Goal: Task Accomplishment & Management: Complete application form

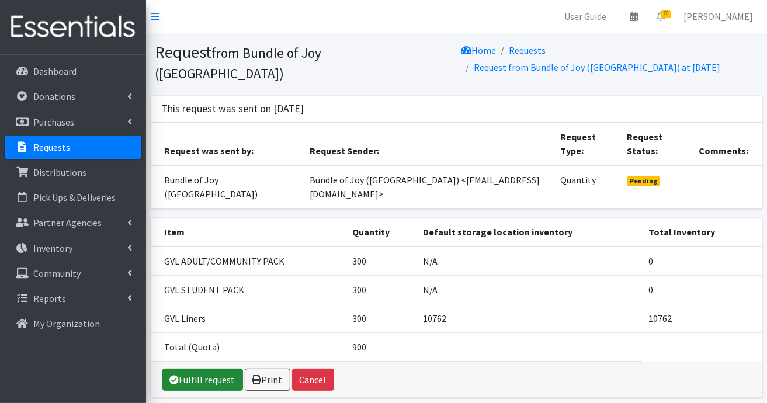
click at [213, 370] on link "Fulfill request" at bounding box center [202, 380] width 81 height 22
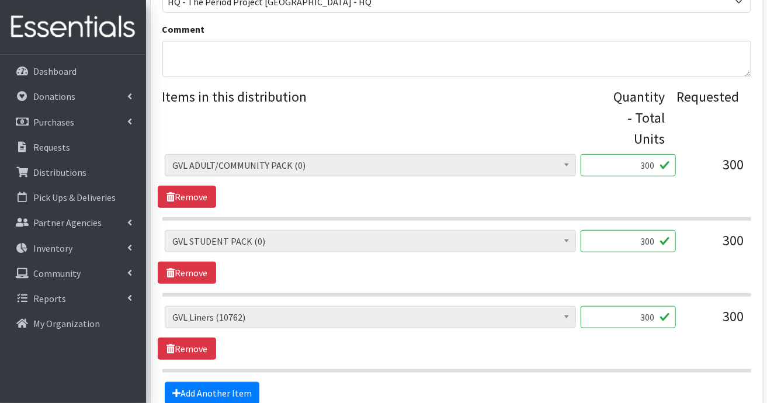
scroll to position [467, 0]
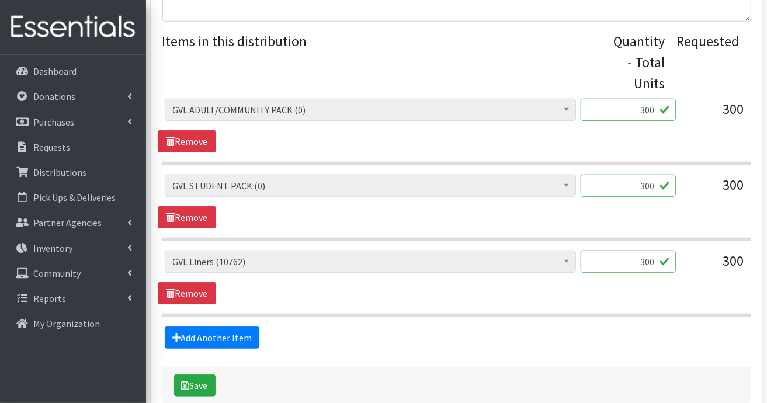
click at [654, 258] on input "300" at bounding box center [628, 262] width 95 height 22
type input "336"
click at [225, 338] on link "Add Another Item" at bounding box center [212, 337] width 95 height 22
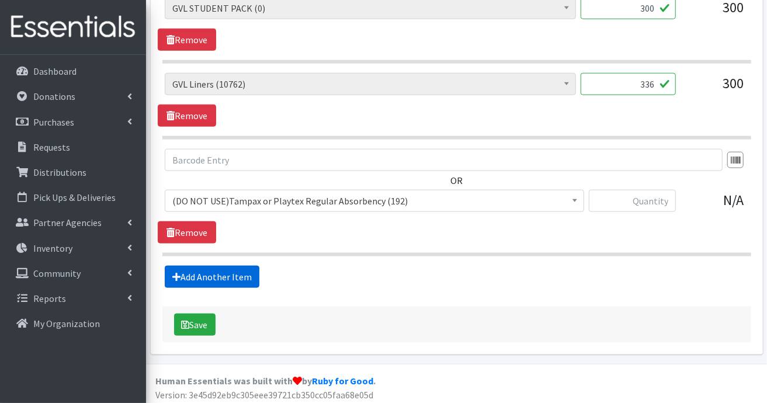
scroll to position [646, 0]
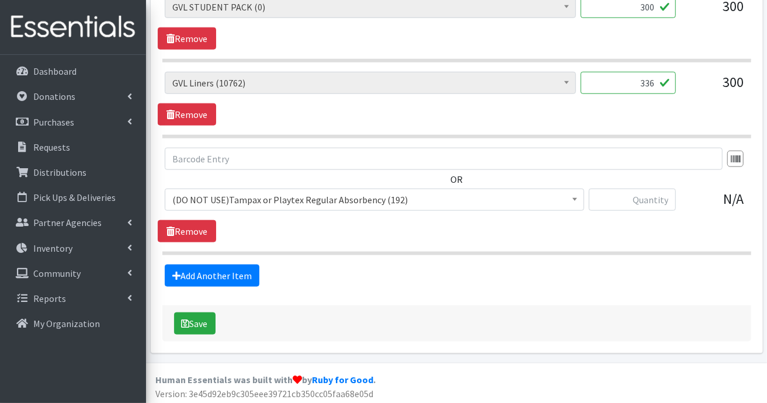
click at [572, 196] on span at bounding box center [575, 198] width 12 height 18
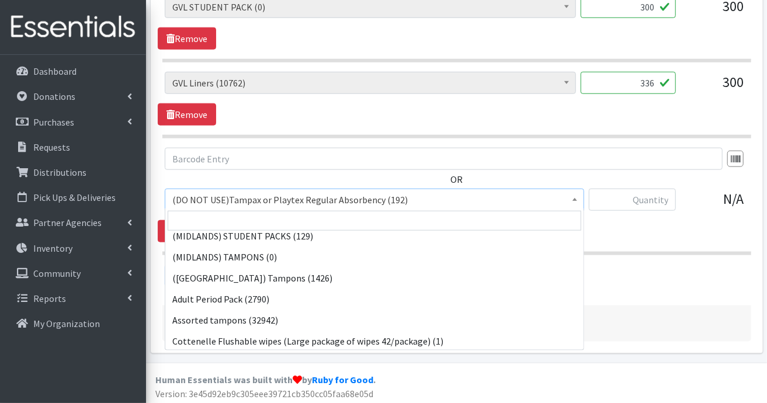
scroll to position [327, 0]
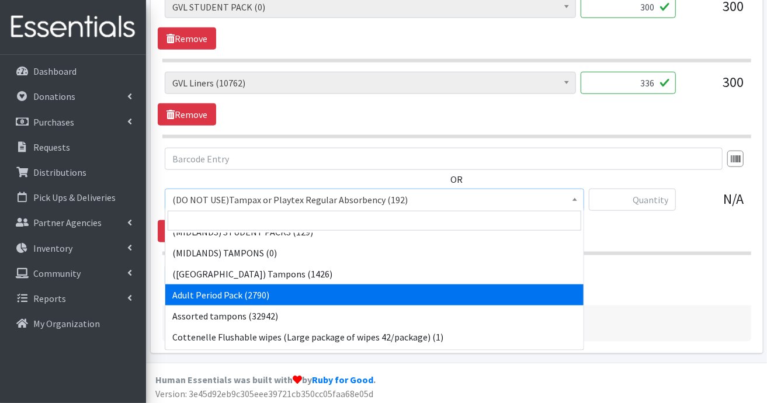
select select "7756"
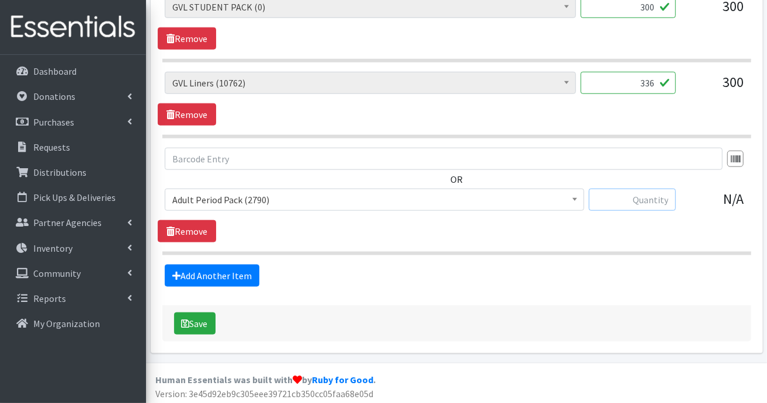
click at [644, 192] on input "text" at bounding box center [632, 200] width 87 height 22
type input "300"
click at [239, 272] on link "Add Another Item" at bounding box center [212, 276] width 95 height 22
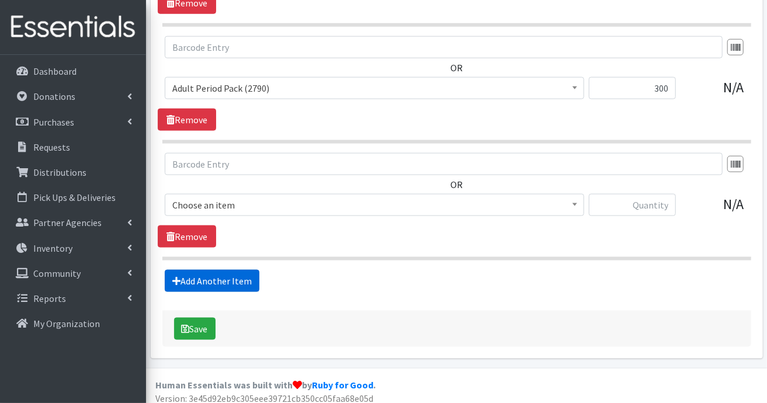
scroll to position [762, 0]
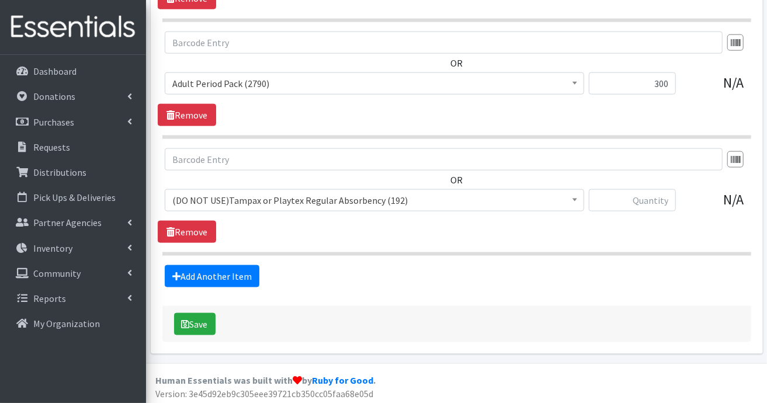
click at [571, 200] on span at bounding box center [575, 199] width 12 height 18
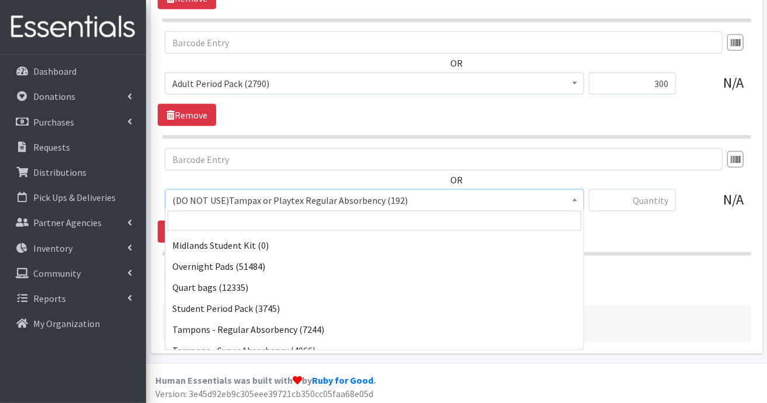
scroll to position [1102, 0]
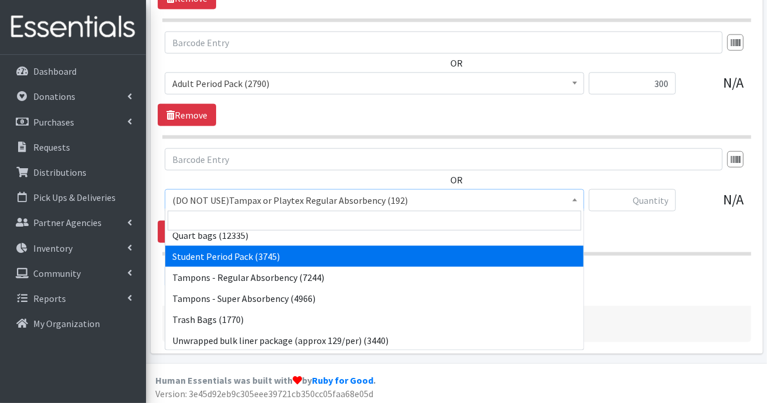
select select "7757"
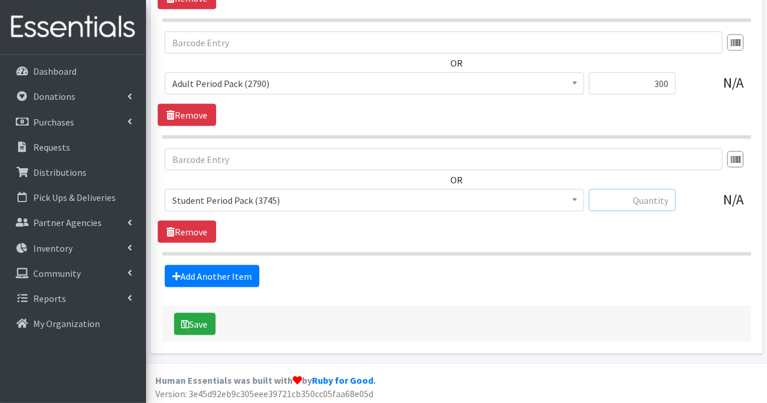
click at [637, 196] on input "text" at bounding box center [632, 200] width 87 height 22
type input "300"
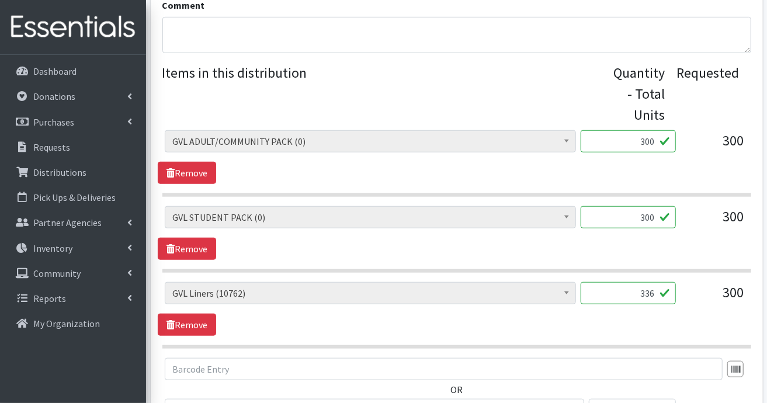
scroll to position [412, 0]
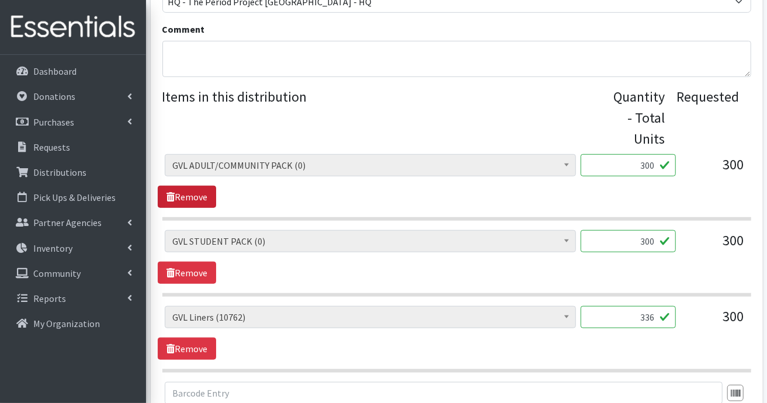
click at [189, 194] on link "Remove" at bounding box center [187, 197] width 58 height 22
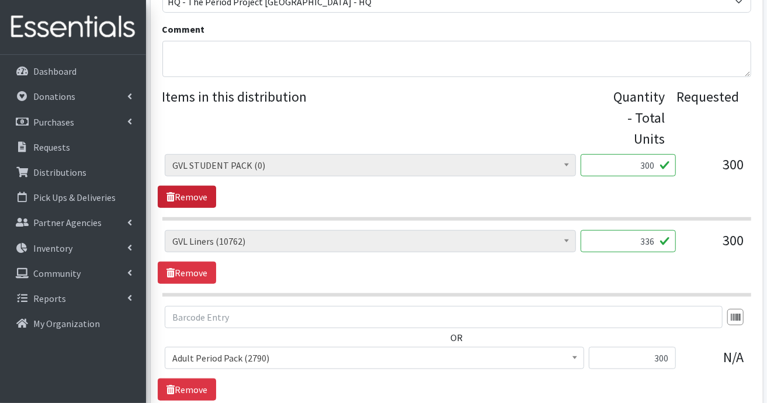
click at [196, 196] on link "Remove" at bounding box center [187, 197] width 58 height 22
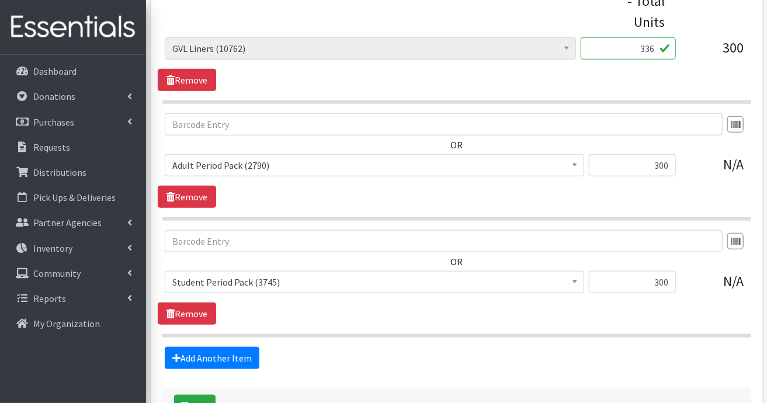
scroll to position [612, 0]
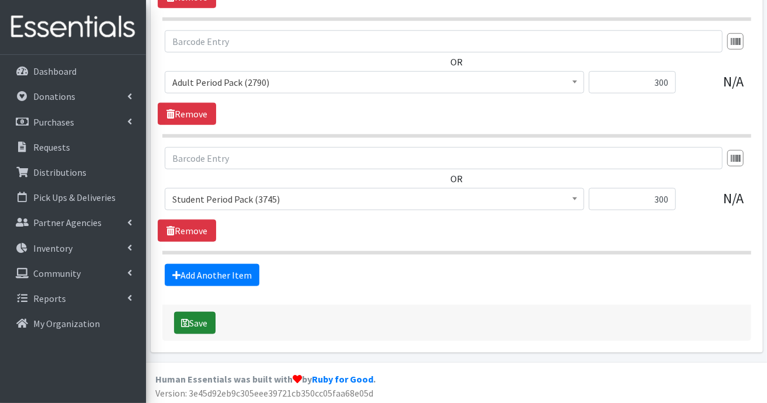
click at [209, 324] on button "Save" at bounding box center [194, 323] width 41 height 22
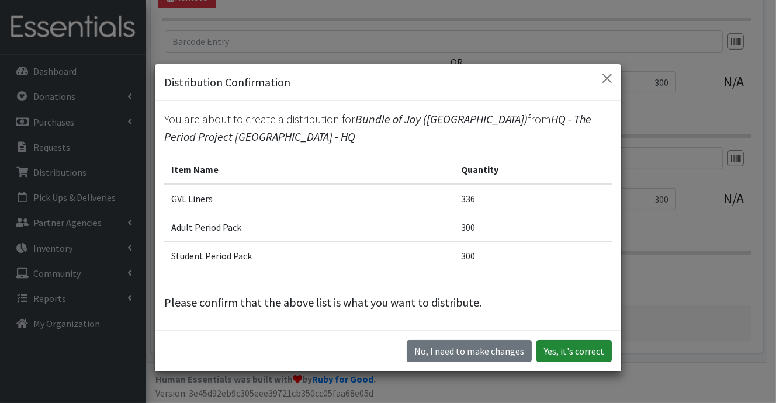
click at [578, 349] on button "Yes, it's correct" at bounding box center [573, 351] width 75 height 22
